Goal: Navigation & Orientation: Find specific page/section

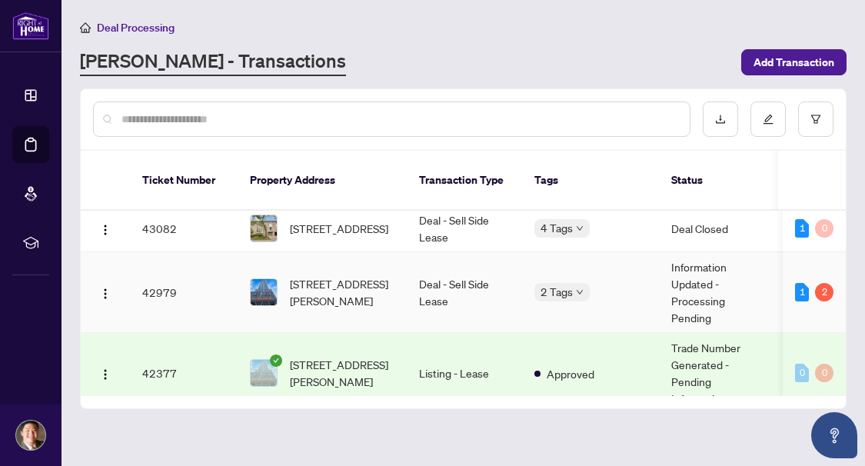
scroll to position [231, 0]
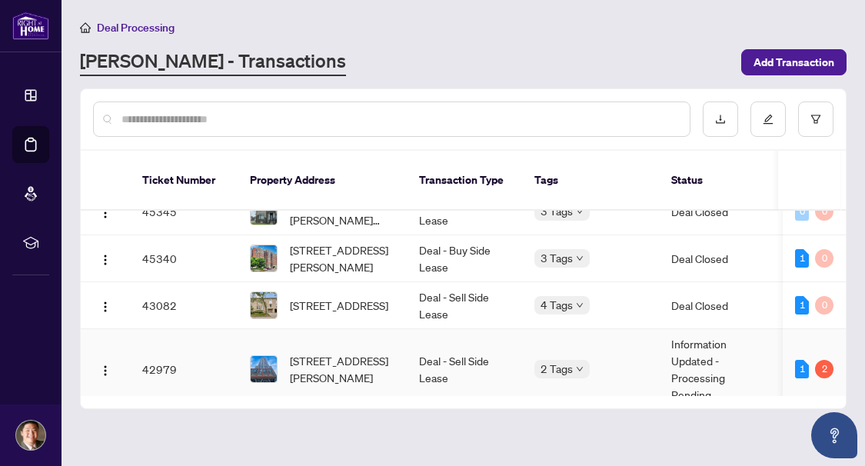
click at [500, 330] on td "Deal - Sell Side Lease" at bounding box center [464, 369] width 115 height 81
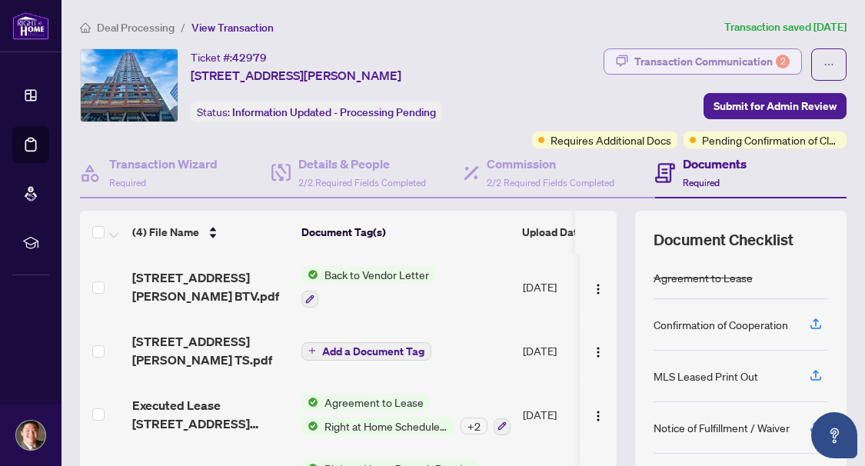
click at [709, 60] on div "Transaction Communication 2" at bounding box center [711, 61] width 155 height 25
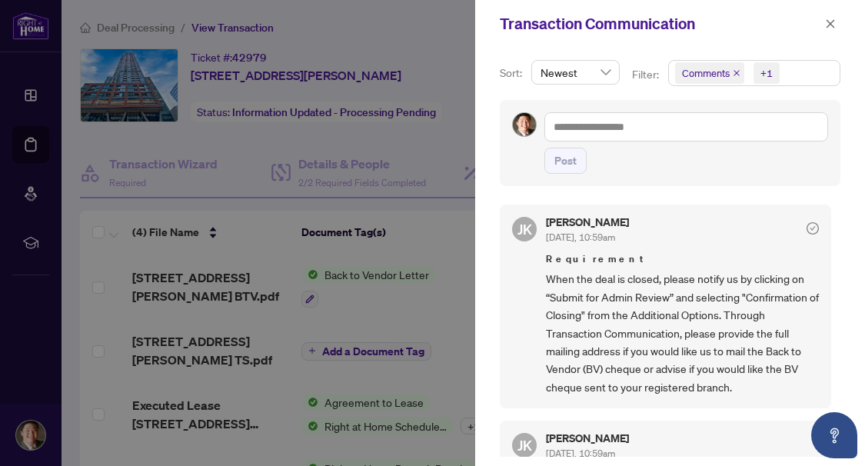
click at [820, 20] on div "Transaction Communication" at bounding box center [660, 23] width 321 height 23
click at [824, 25] on button "button" at bounding box center [831, 24] width 20 height 18
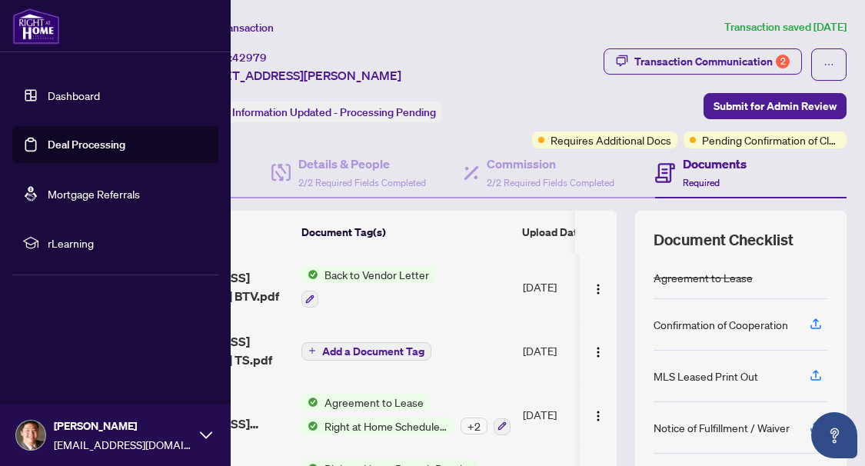
click at [48, 143] on link "Deal Processing" at bounding box center [87, 145] width 78 height 14
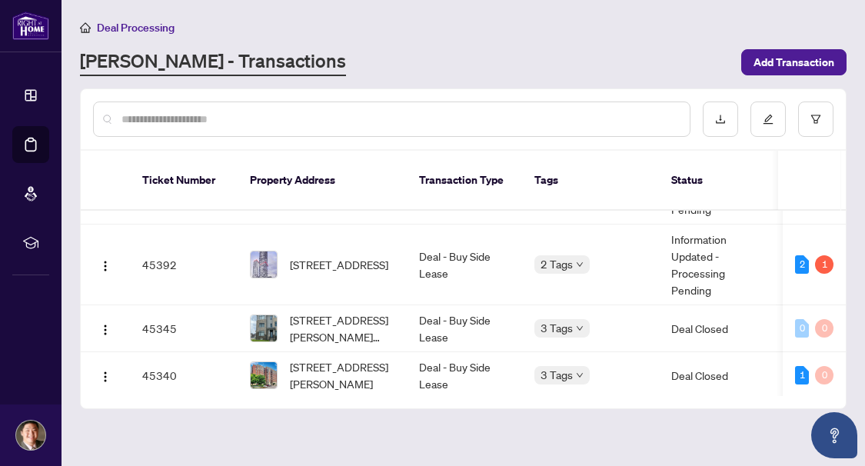
scroll to position [231, 0]
